Goal: Understand process/instructions: Learn about a topic

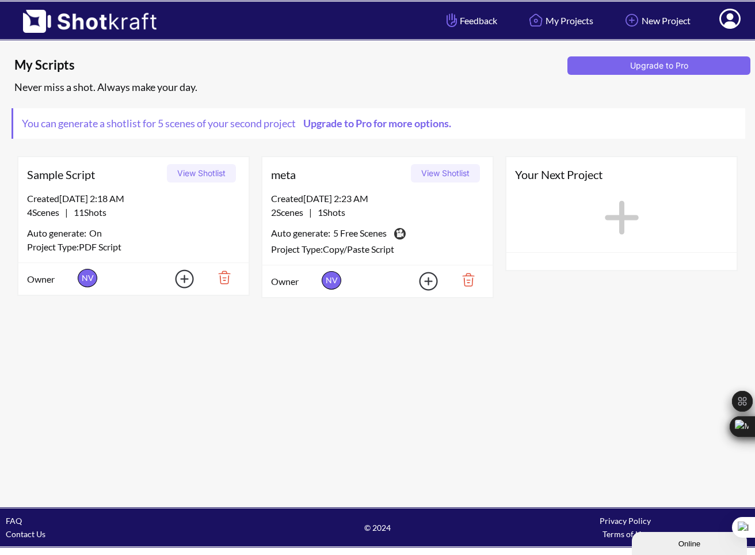
click at [210, 175] on button "View Shotlist" at bounding box center [201, 173] width 69 height 18
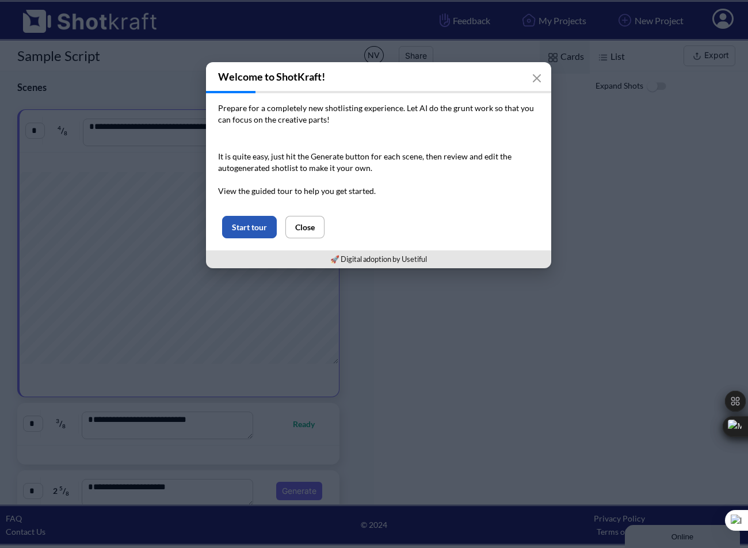
click at [254, 226] on button "Start tour" at bounding box center [249, 227] width 55 height 22
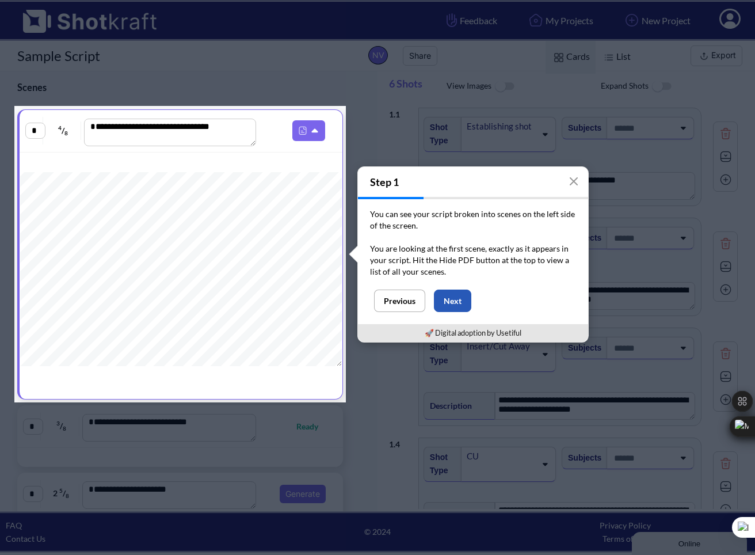
click at [448, 302] on button "Next" at bounding box center [452, 300] width 37 height 22
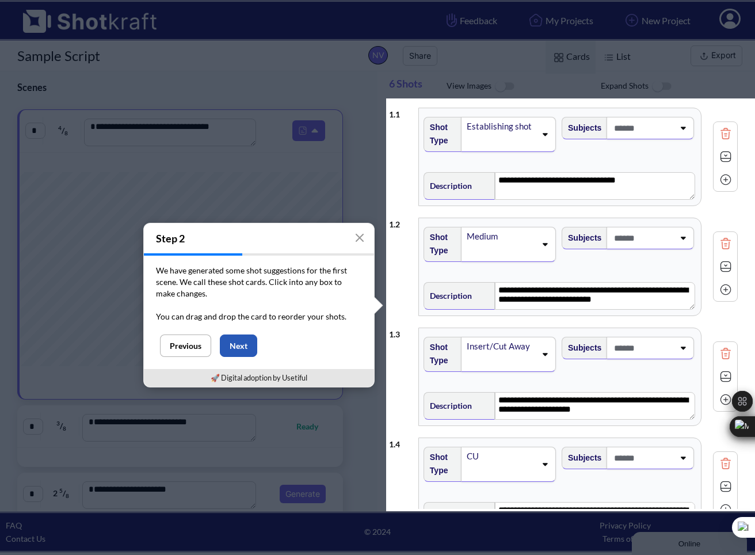
click at [246, 352] on button "Next" at bounding box center [238, 345] width 37 height 22
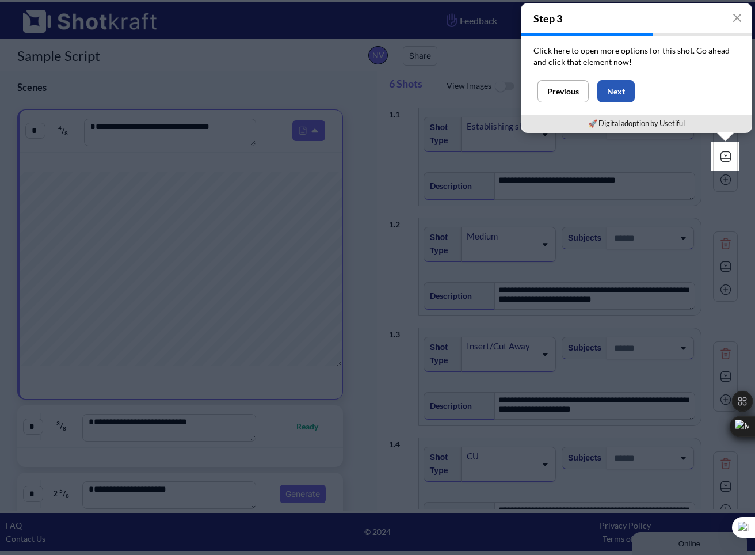
click at [617, 90] on button "Next" at bounding box center [615, 91] width 37 height 22
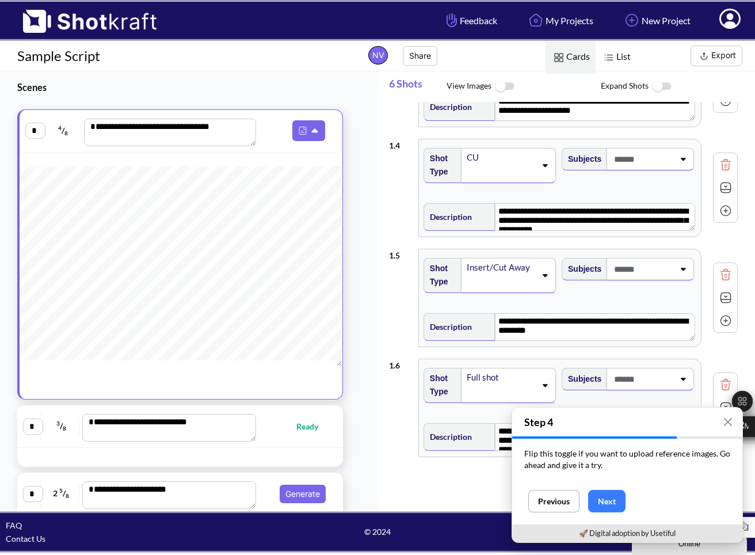
click at [604, 504] on button "Next" at bounding box center [606, 501] width 37 height 22
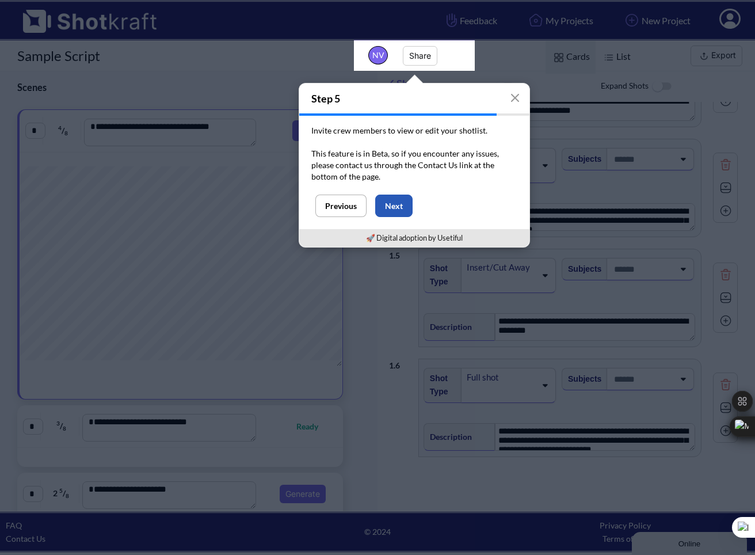
click at [391, 207] on button "Next" at bounding box center [393, 205] width 37 height 22
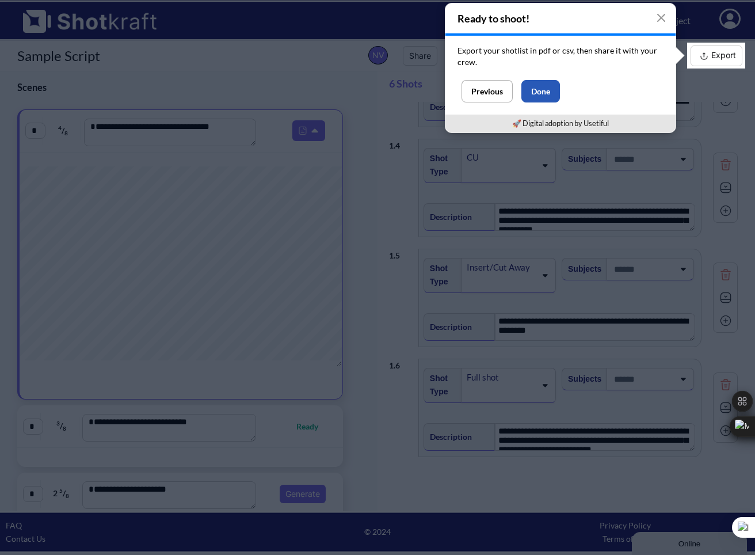
click at [531, 94] on button "Done" at bounding box center [540, 91] width 39 height 22
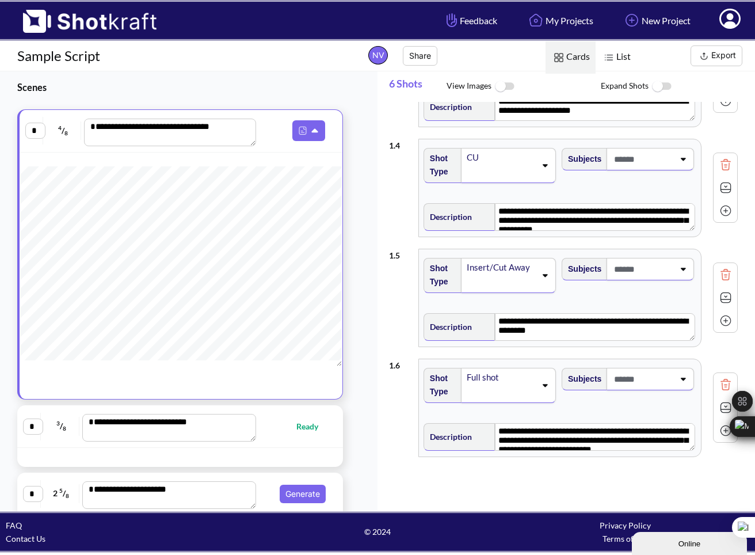
click at [143, 67] on div "Sample Script NV Share" at bounding box center [236, 55] width 472 height 25
